Goal: Find specific fact: Find contact information

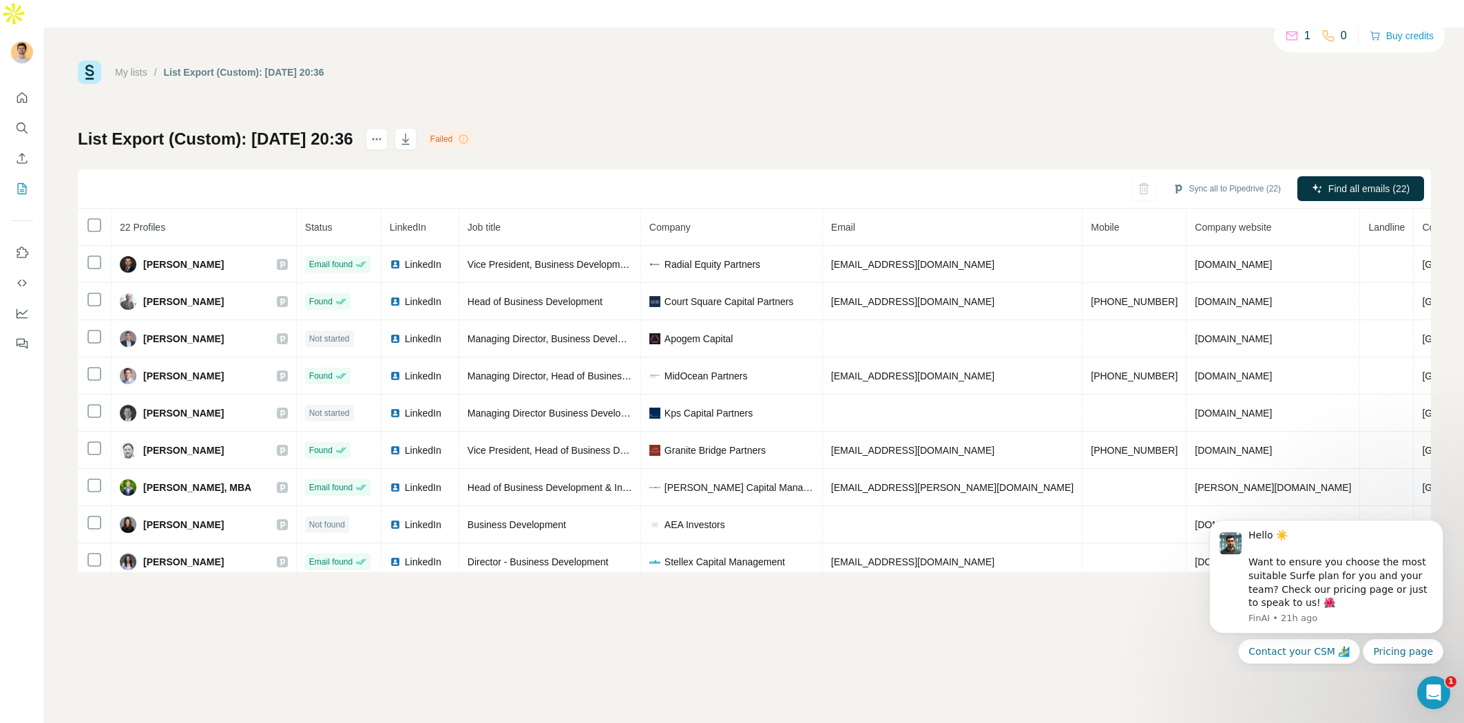
scroll to position [293, 0]
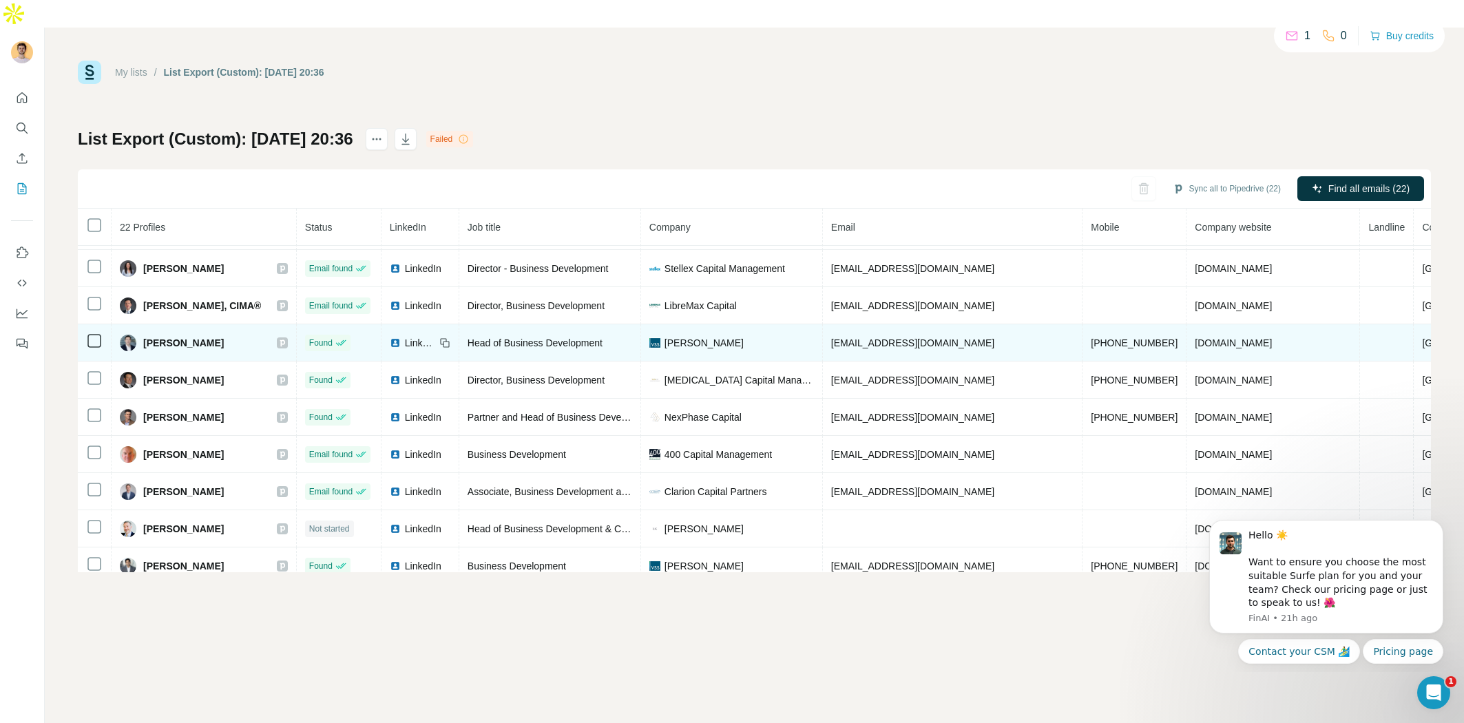
click at [890, 324] on td "margolinj@vss.com" at bounding box center [953, 342] width 260 height 37
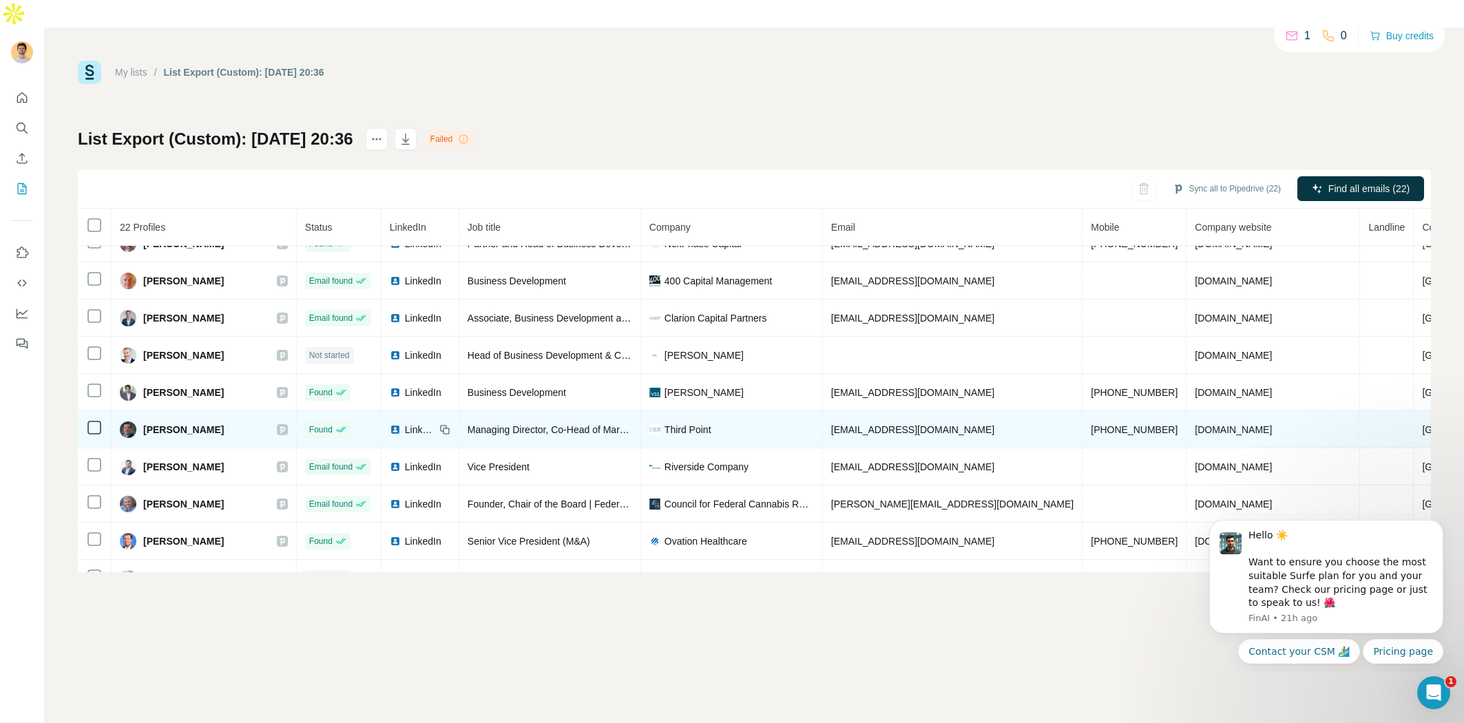
scroll to position [492, 0]
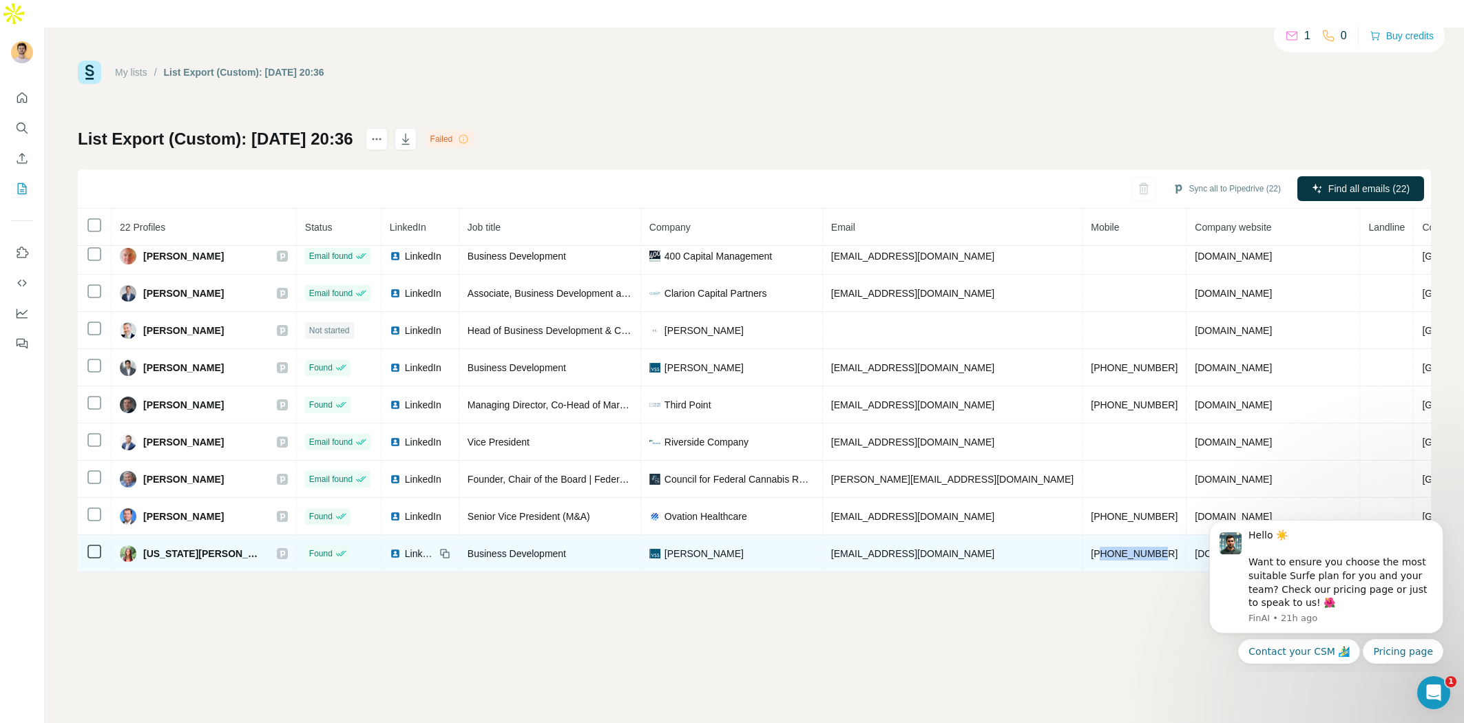
drag, startPoint x: 1131, startPoint y: 525, endPoint x: 1072, endPoint y: 527, distance: 59.3
click at [1083, 535] on td "+16315664495" at bounding box center [1135, 553] width 104 height 37
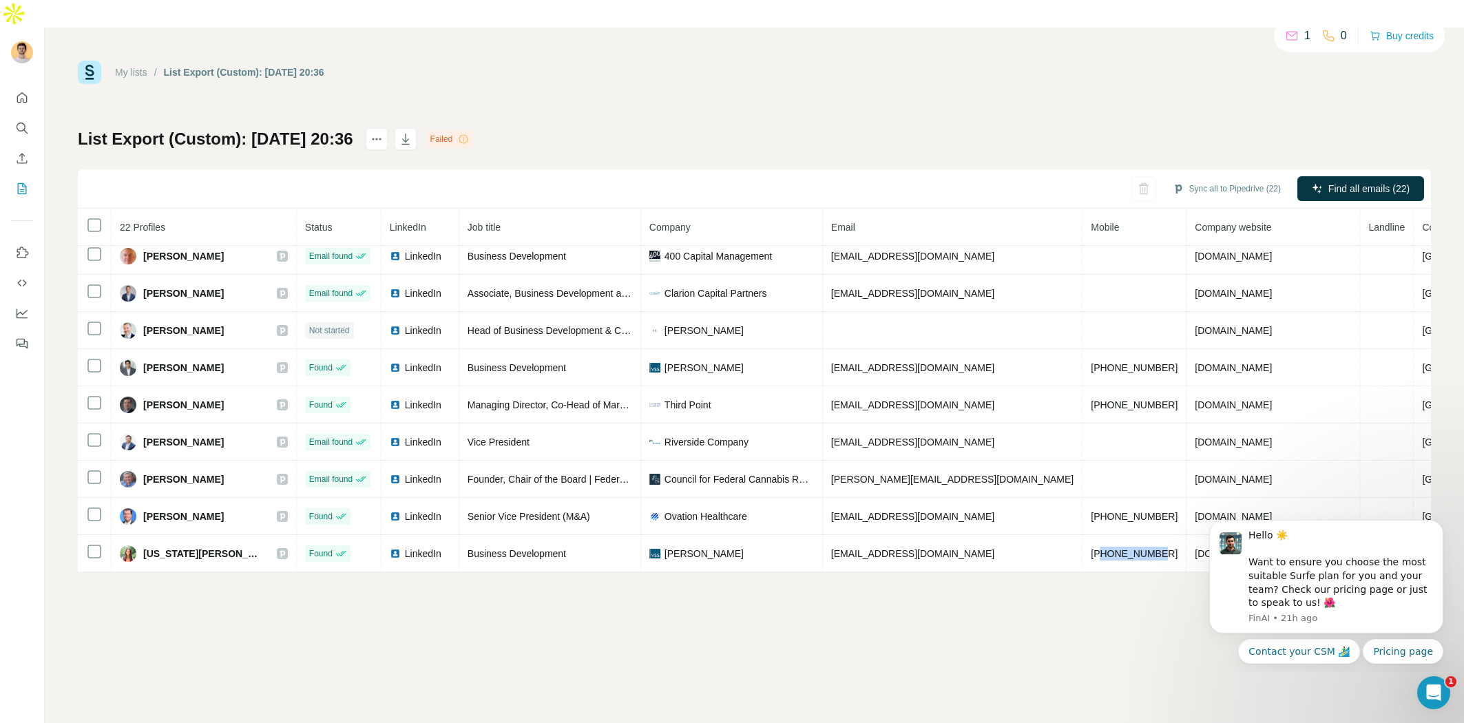
copy span "6315664495"
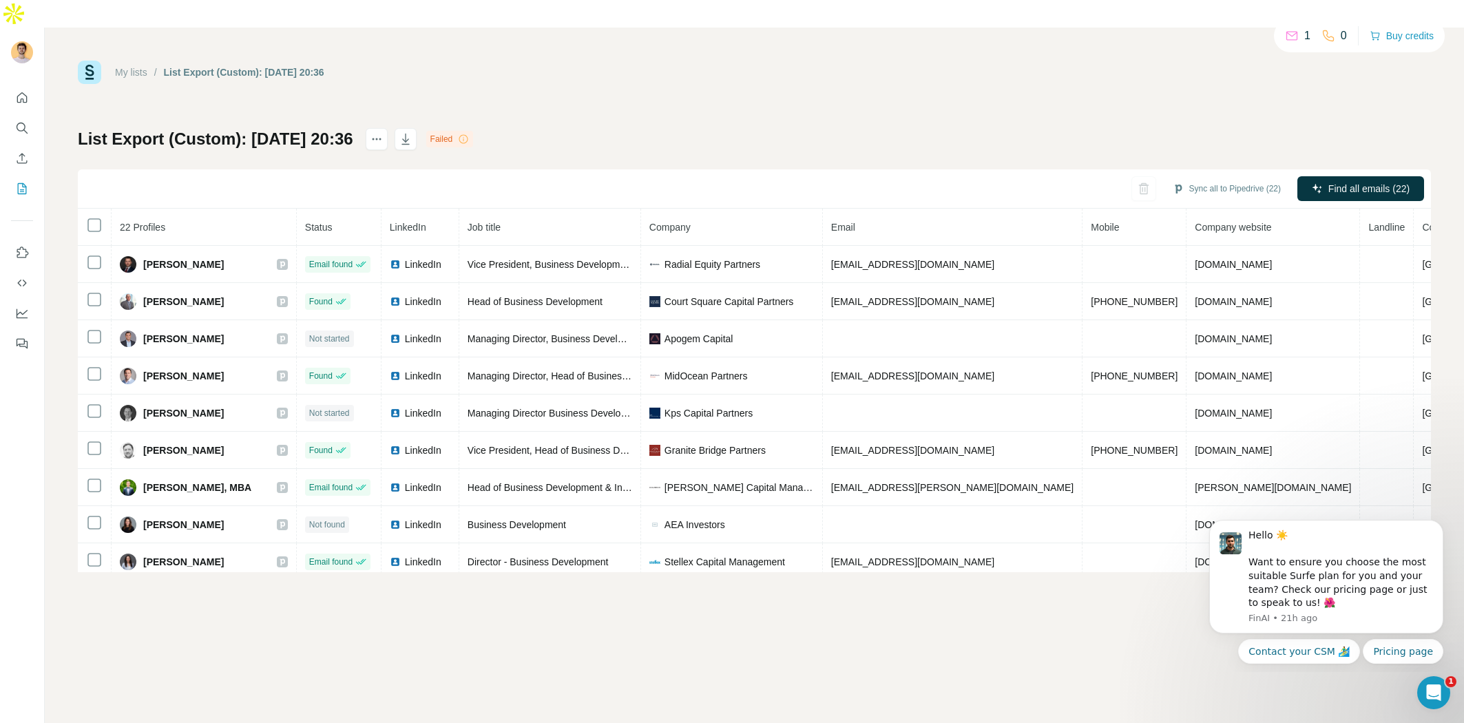
click at [843, 128] on div "List Export (Custom): 03/09/2025 20:36 Failed Sync all to Pipedrive (22) Find a…" at bounding box center [754, 350] width 1353 height 444
